Goal: Transaction & Acquisition: Purchase product/service

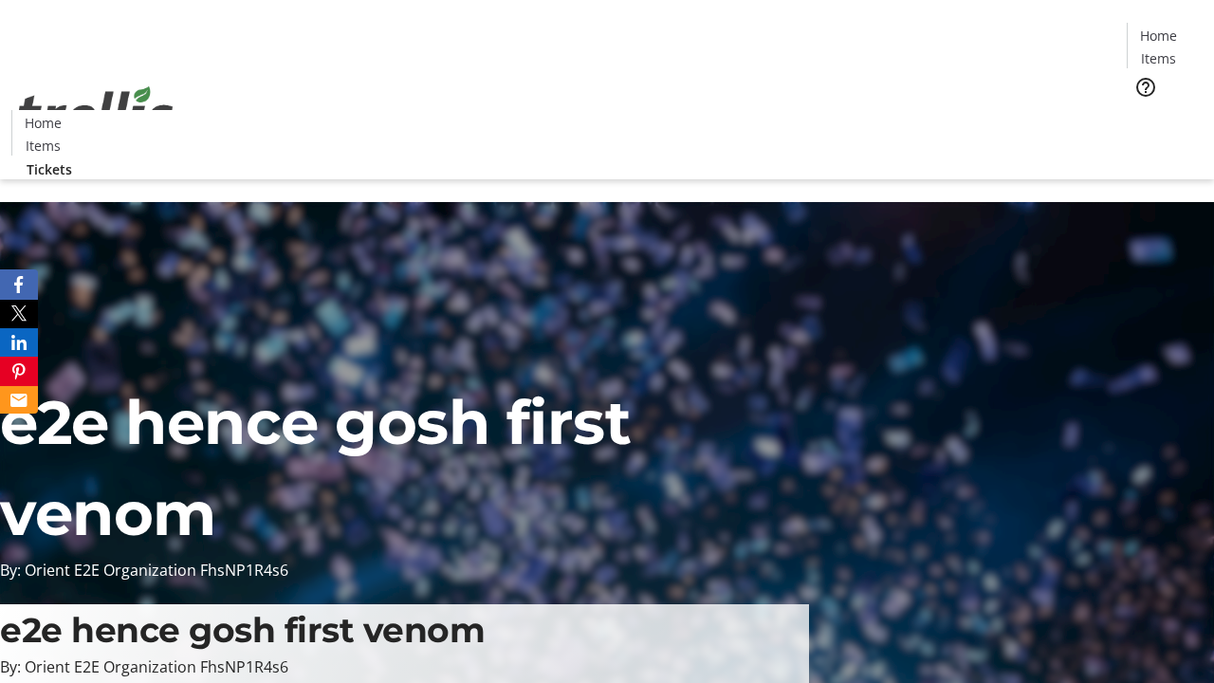
click at [1142, 110] on span "Tickets" at bounding box center [1165, 120] width 46 height 20
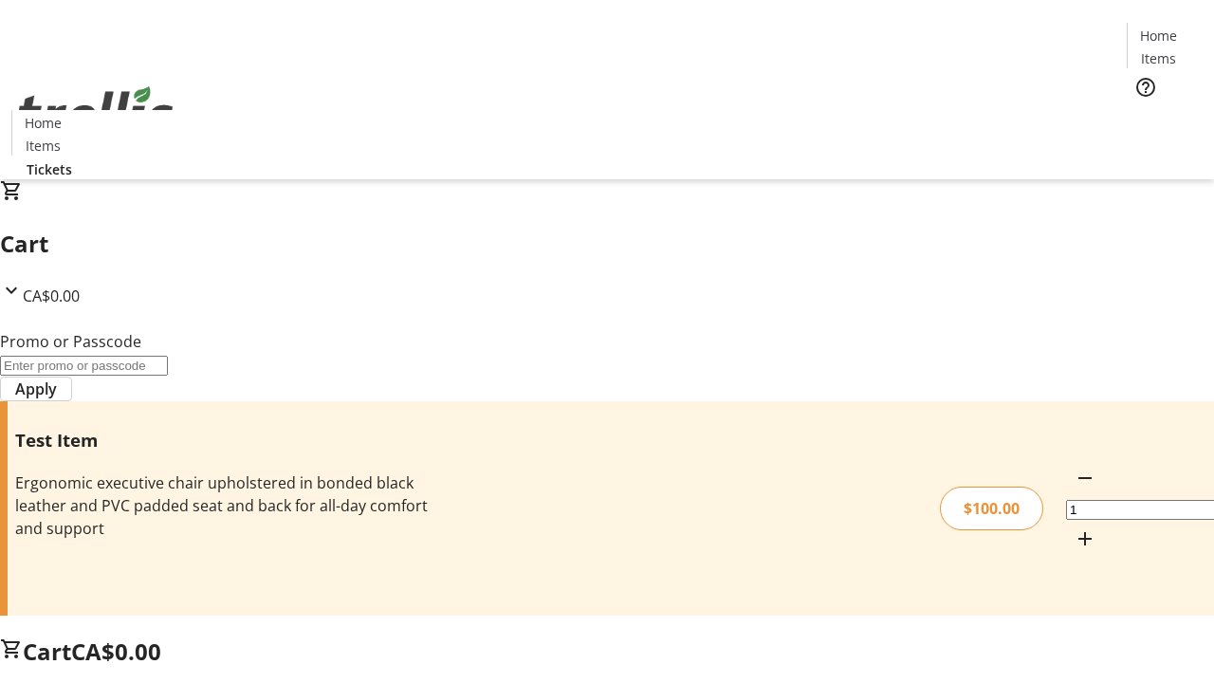
type input "FLAT"
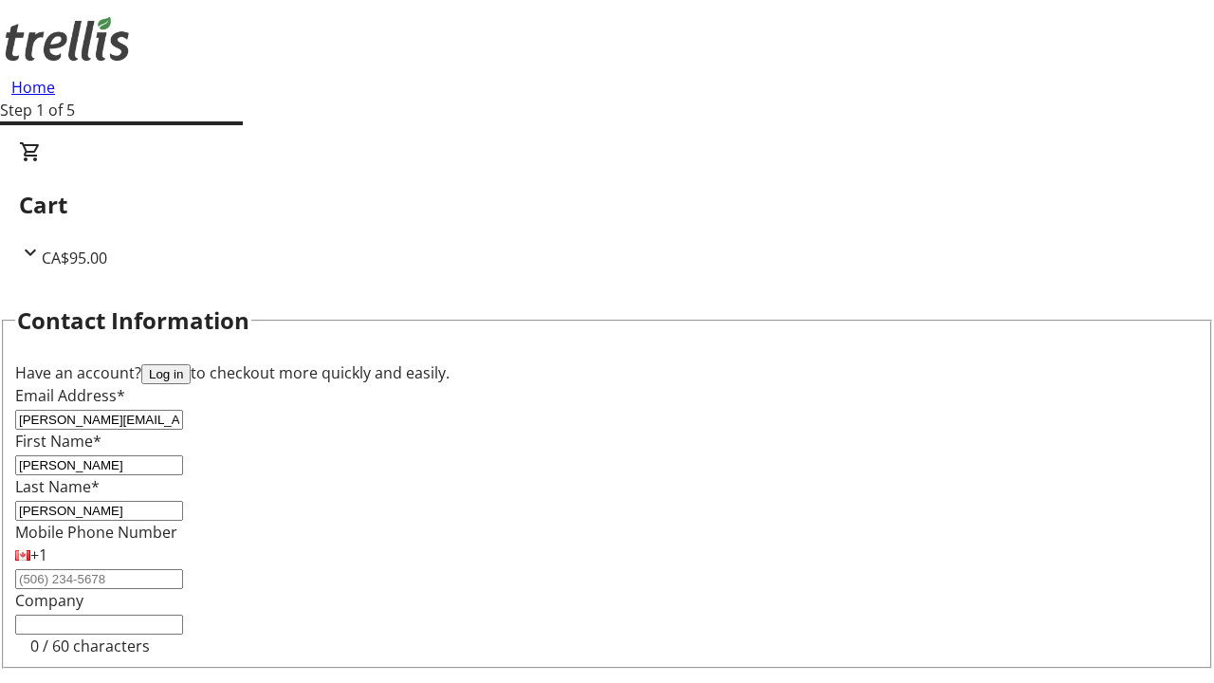
type input "[PERSON_NAME]"
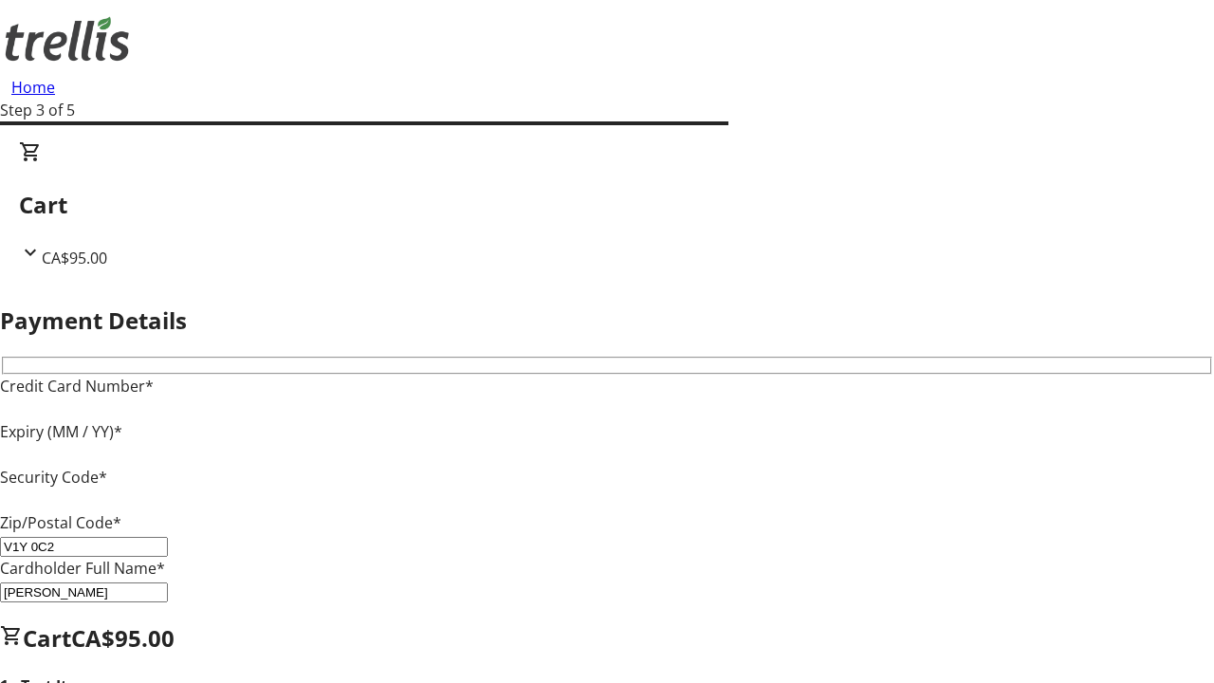
type input "V1Y 0C2"
